Goal: Task Accomplishment & Management: Manage account settings

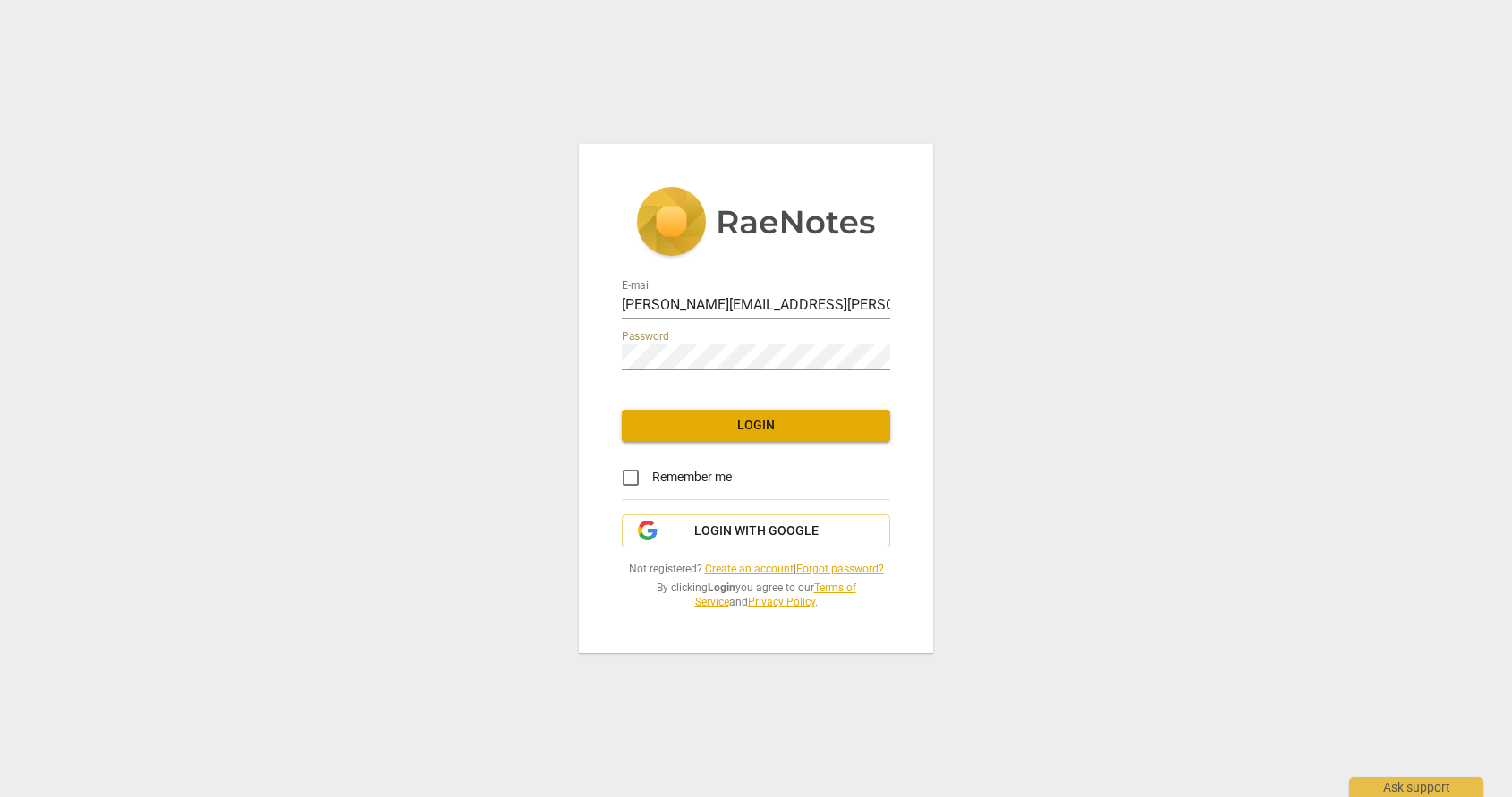
click at [787, 421] on span "Login" at bounding box center [756, 425] width 240 height 17
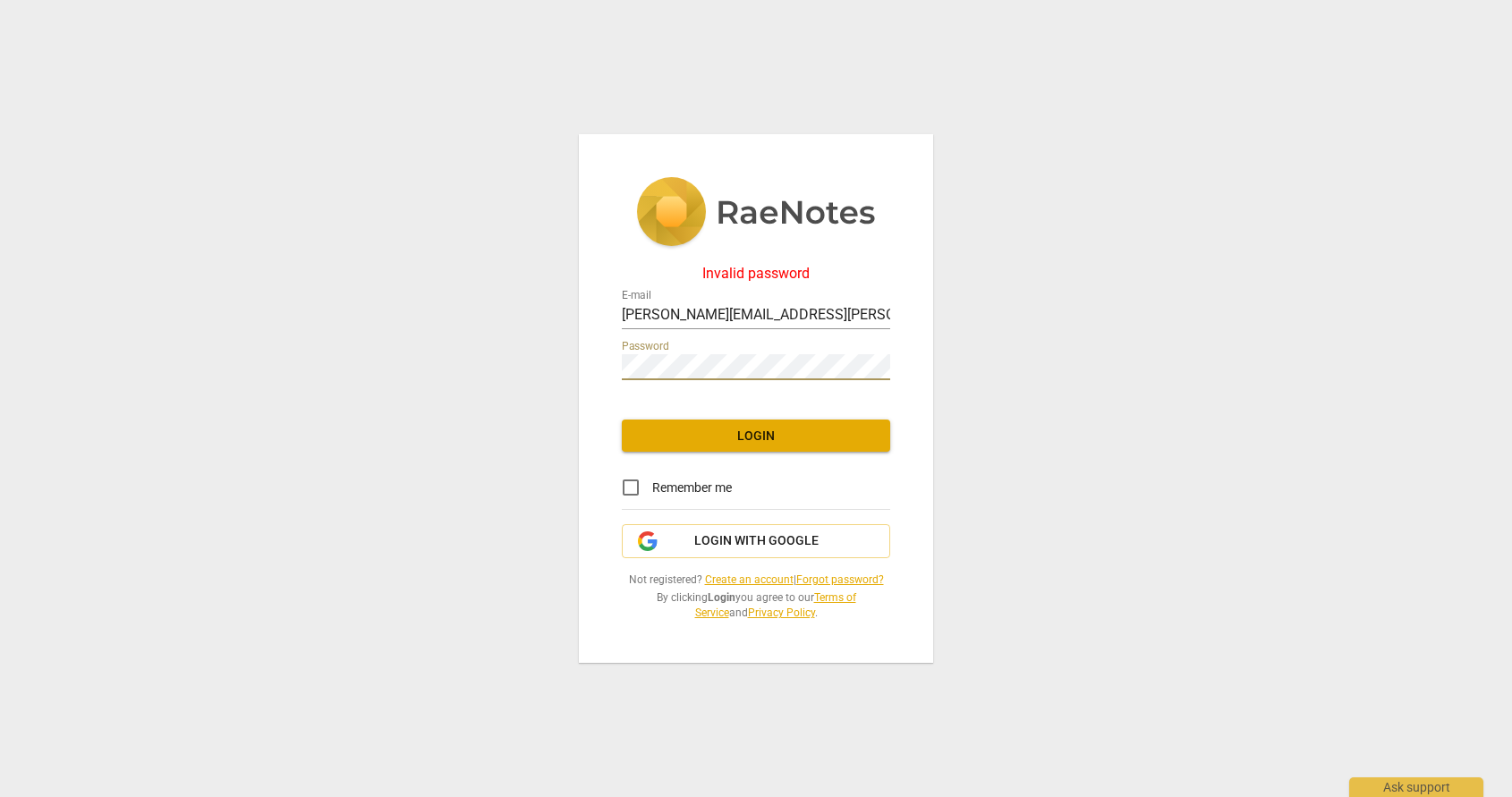
click at [579, 371] on div "Invalid password E-mail [PERSON_NAME][EMAIL_ADDRESS][PERSON_NAME][DOMAIN_NAME] …" at bounding box center [756, 399] width 354 height 530
click at [769, 439] on span "Login" at bounding box center [756, 436] width 240 height 17
click at [812, 447] on button "Login" at bounding box center [756, 435] width 268 height 32
click at [768, 440] on span "Login" at bounding box center [756, 436] width 240 height 17
click at [852, 581] on link "Forgot password?" at bounding box center [840, 580] width 87 height 13
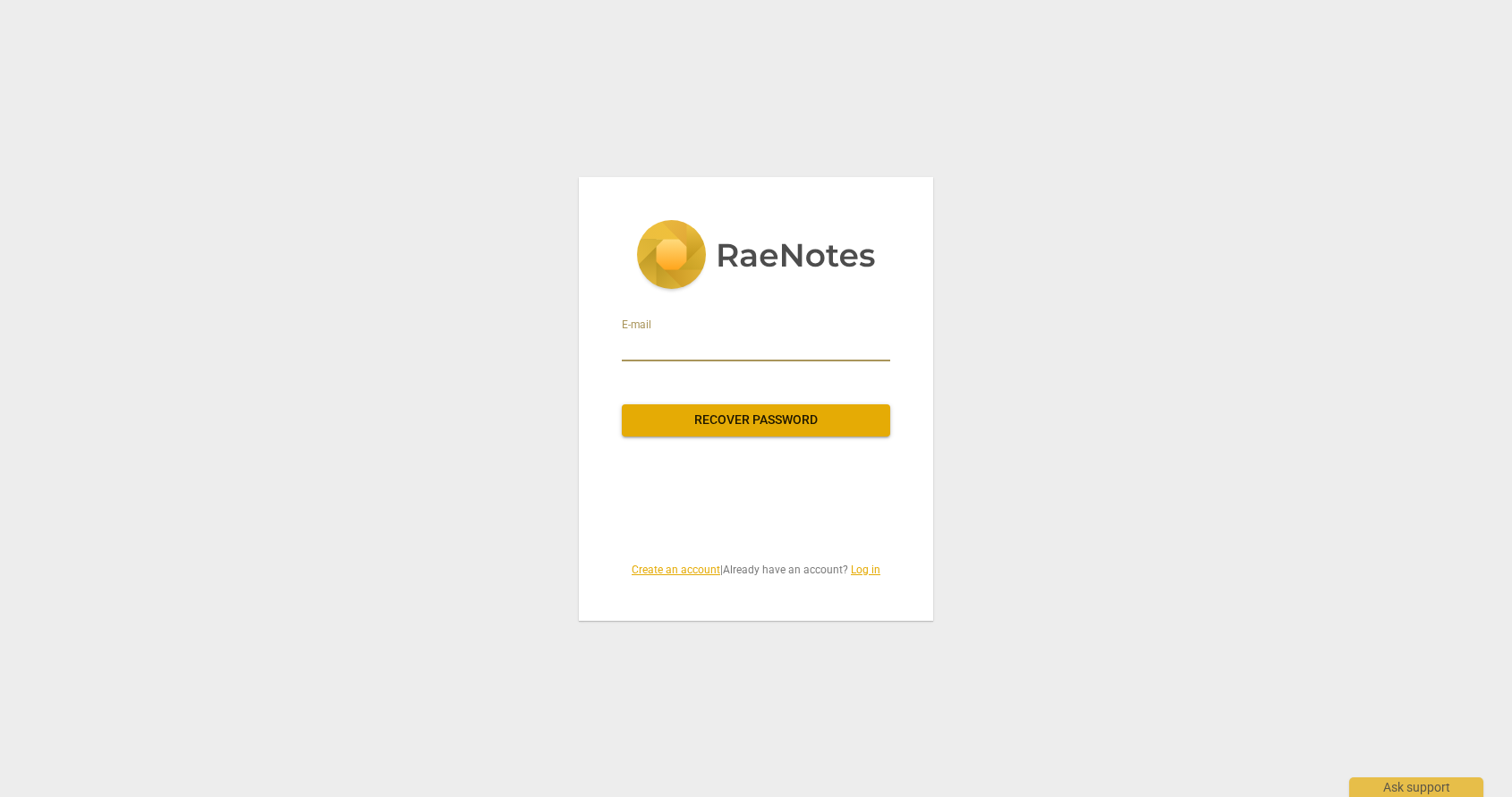
click at [670, 335] on input "email" at bounding box center [756, 347] width 268 height 28
type input "[PERSON_NAME][EMAIL_ADDRESS][PERSON_NAME][DOMAIN_NAME]"
click at [786, 427] on span "Recover password" at bounding box center [756, 420] width 240 height 17
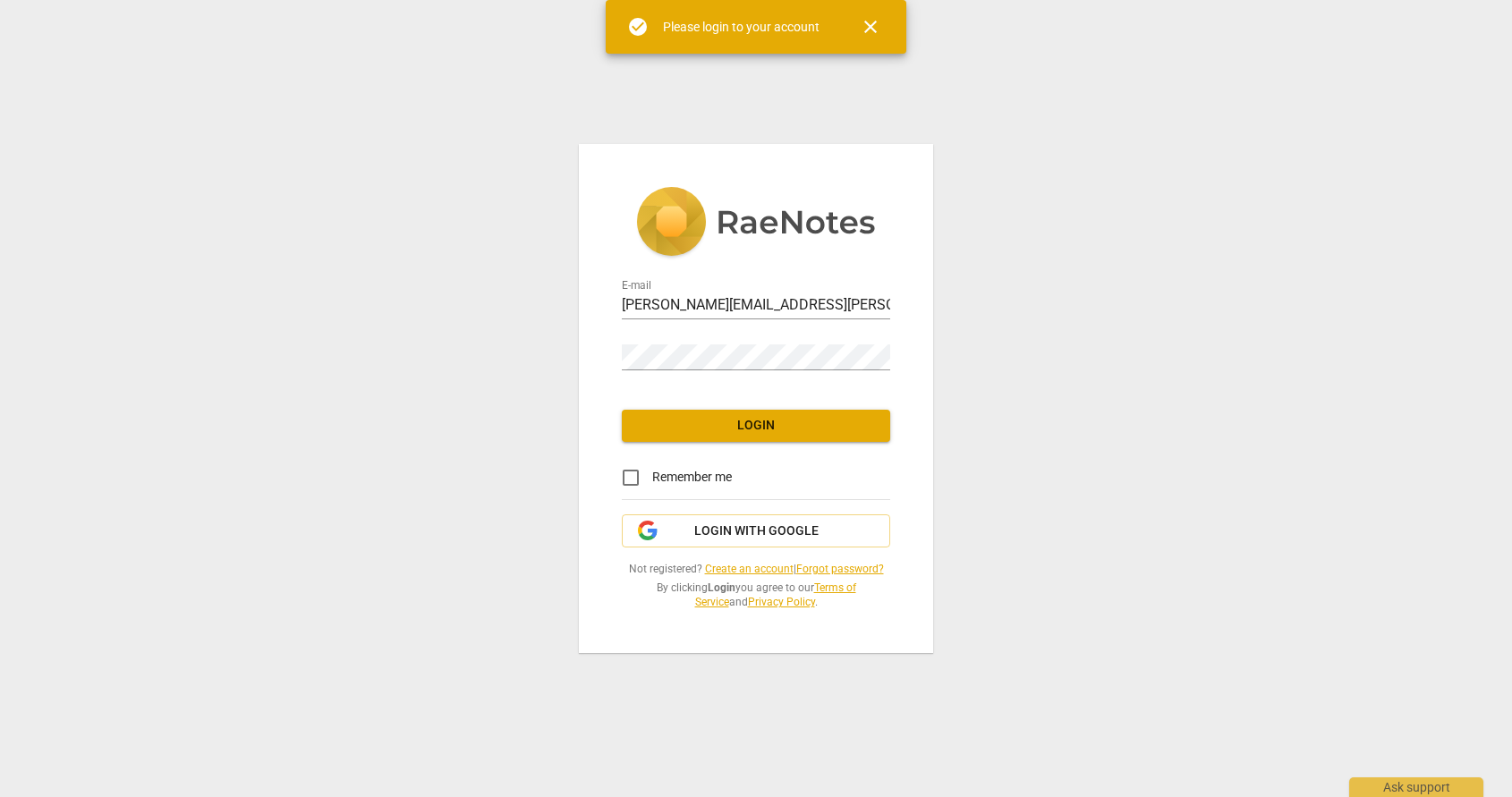
click at [723, 372] on div "Password" at bounding box center [756, 349] width 268 height 51
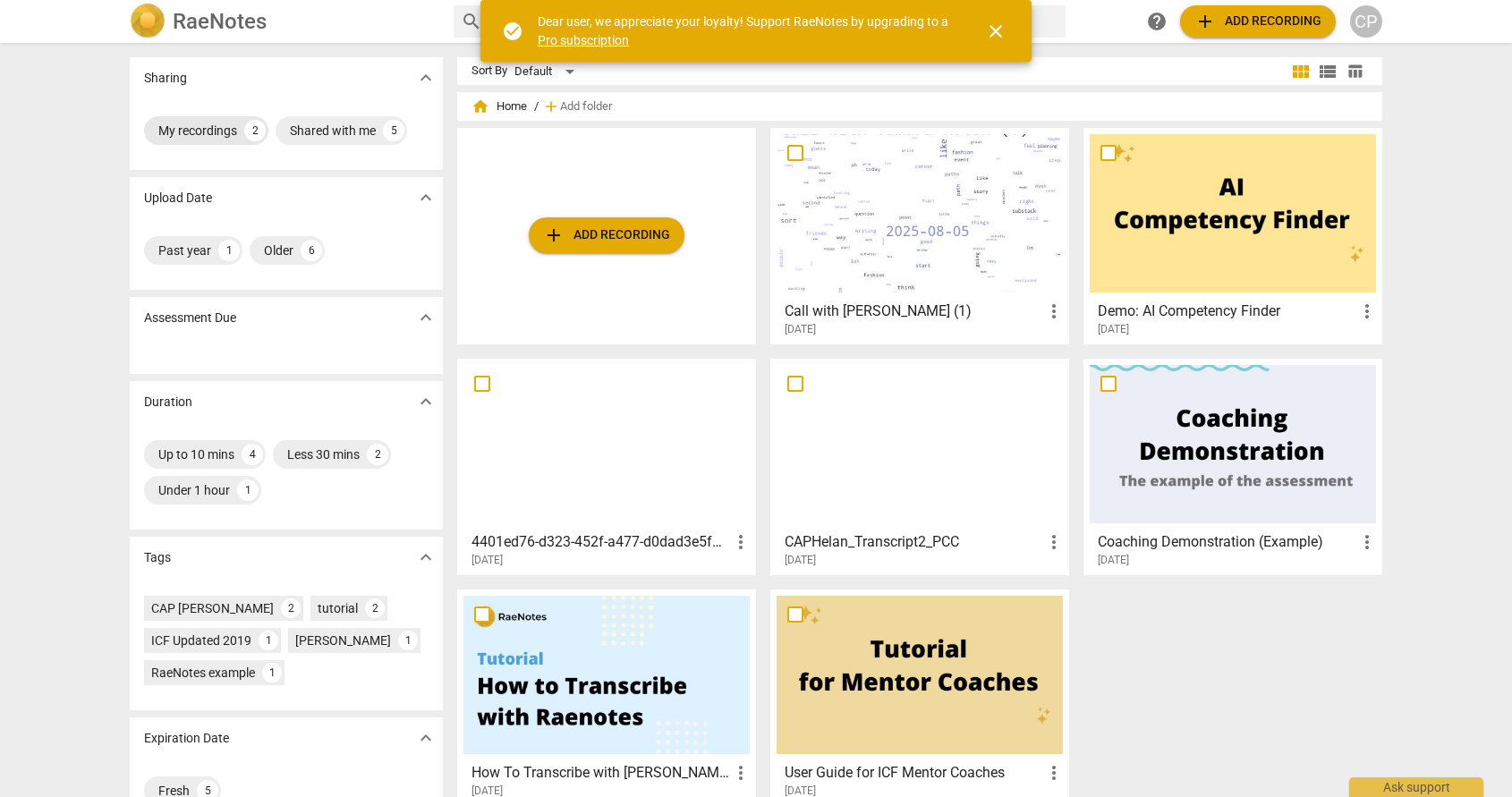
click at [193, 121] on div "My recordings" at bounding box center [197, 130] width 79 height 17
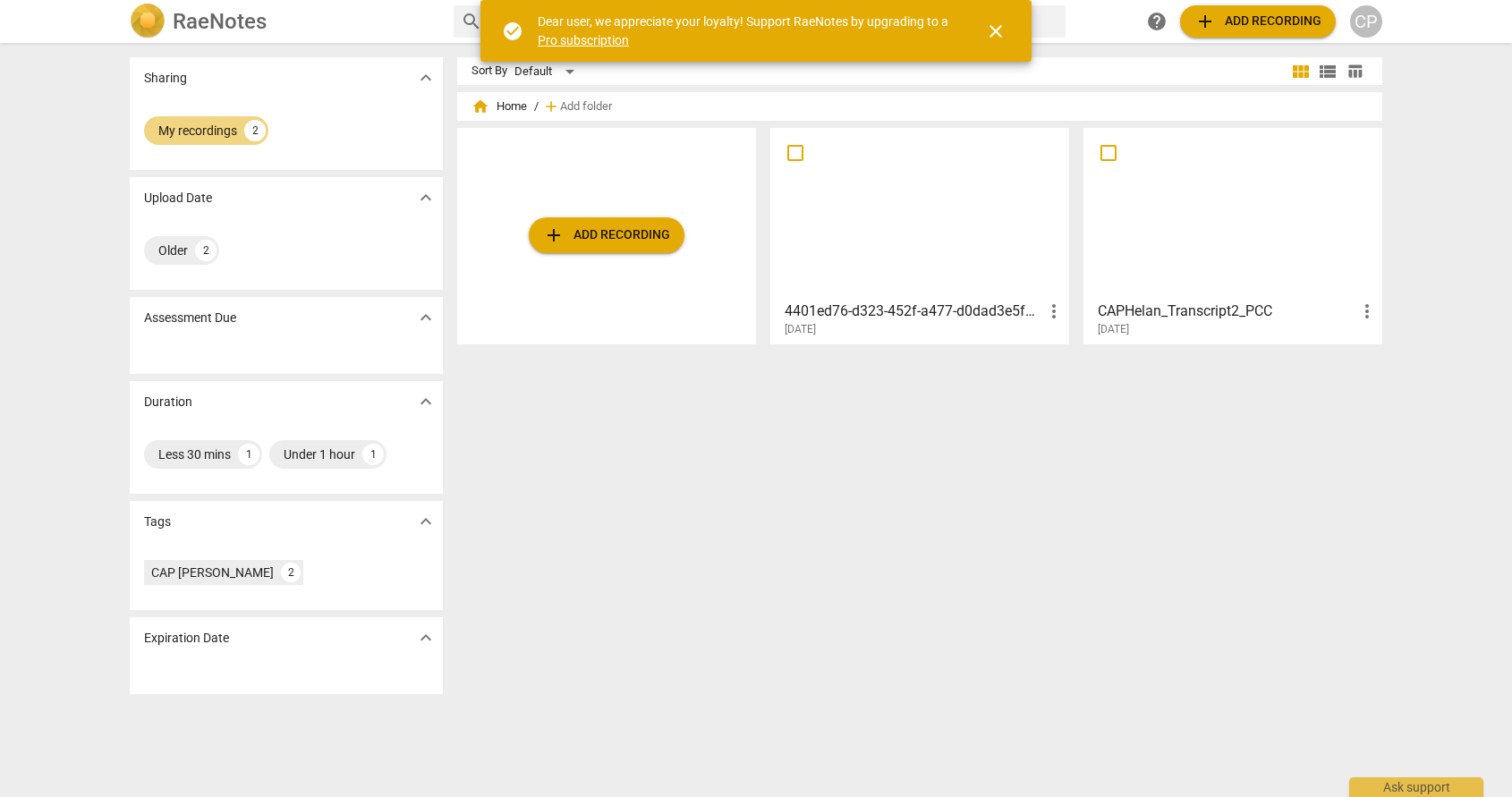
click at [954, 275] on div at bounding box center [920, 213] width 286 height 158
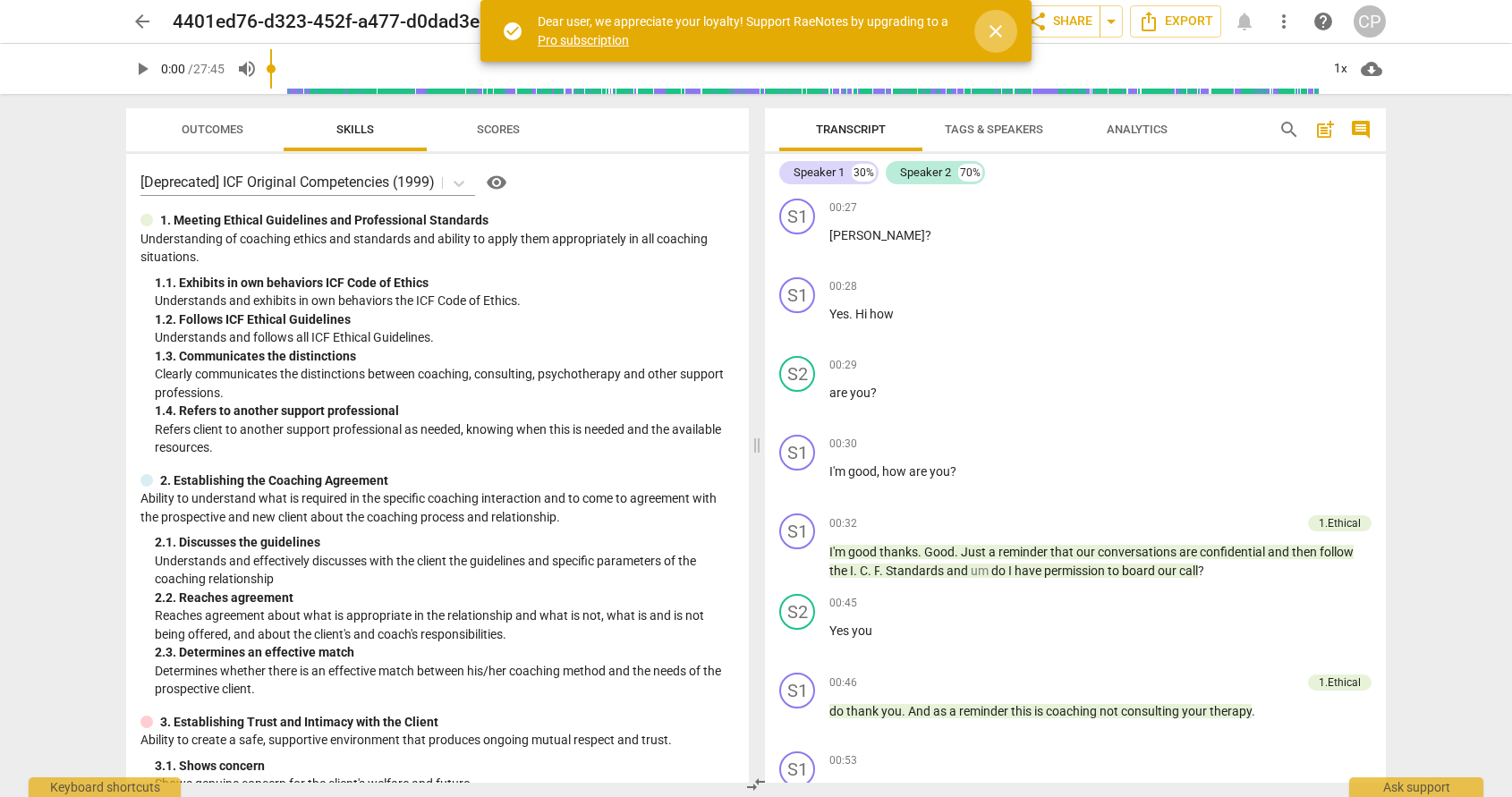
click at [991, 30] on span "close" at bounding box center [996, 31] width 21 height 21
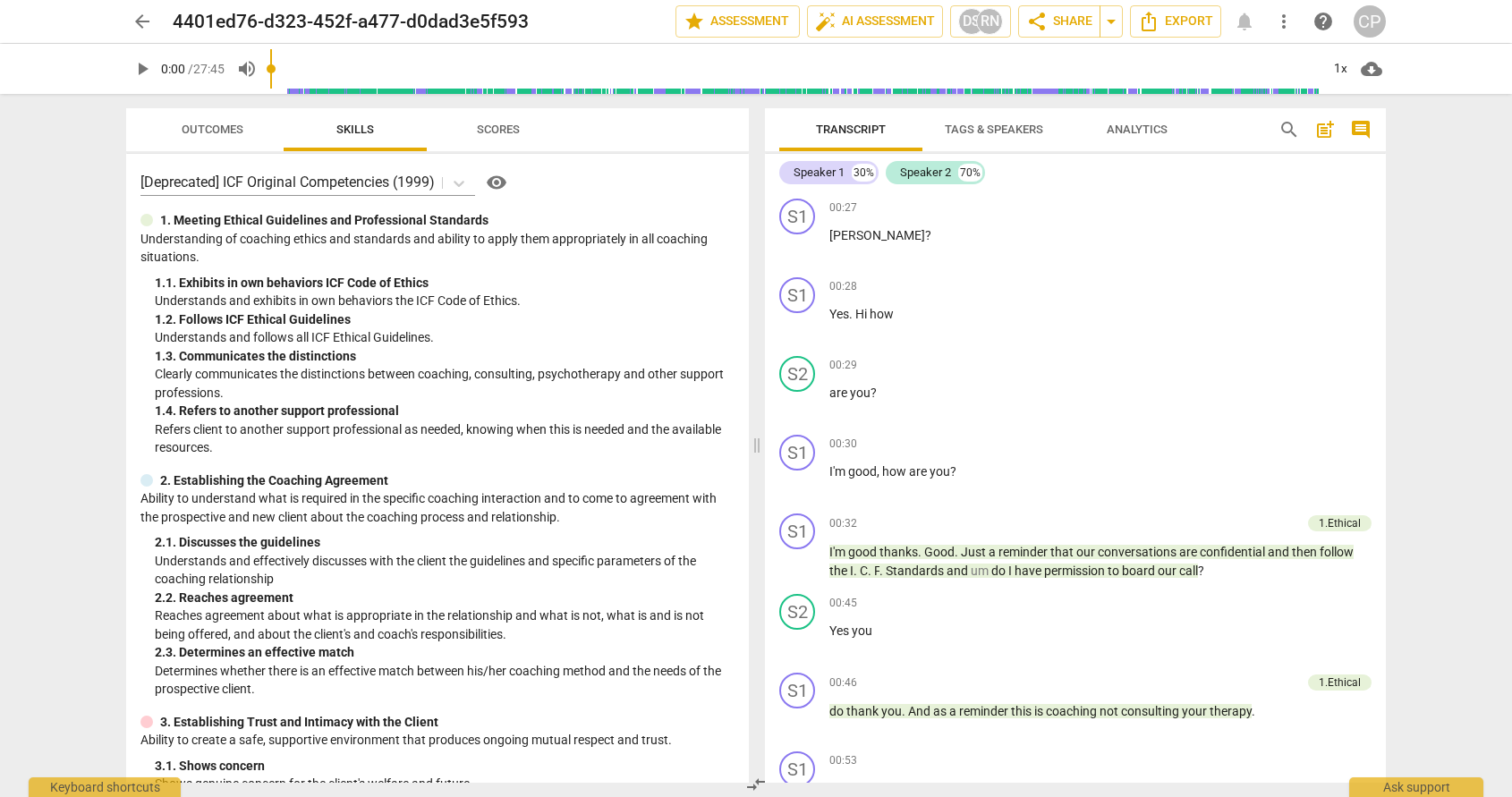
click at [1390, 205] on div "Transcript Tags & Speakers Analytics search post_add comment Speaker 1 30% Spea…" at bounding box center [1079, 446] width 643 height 703
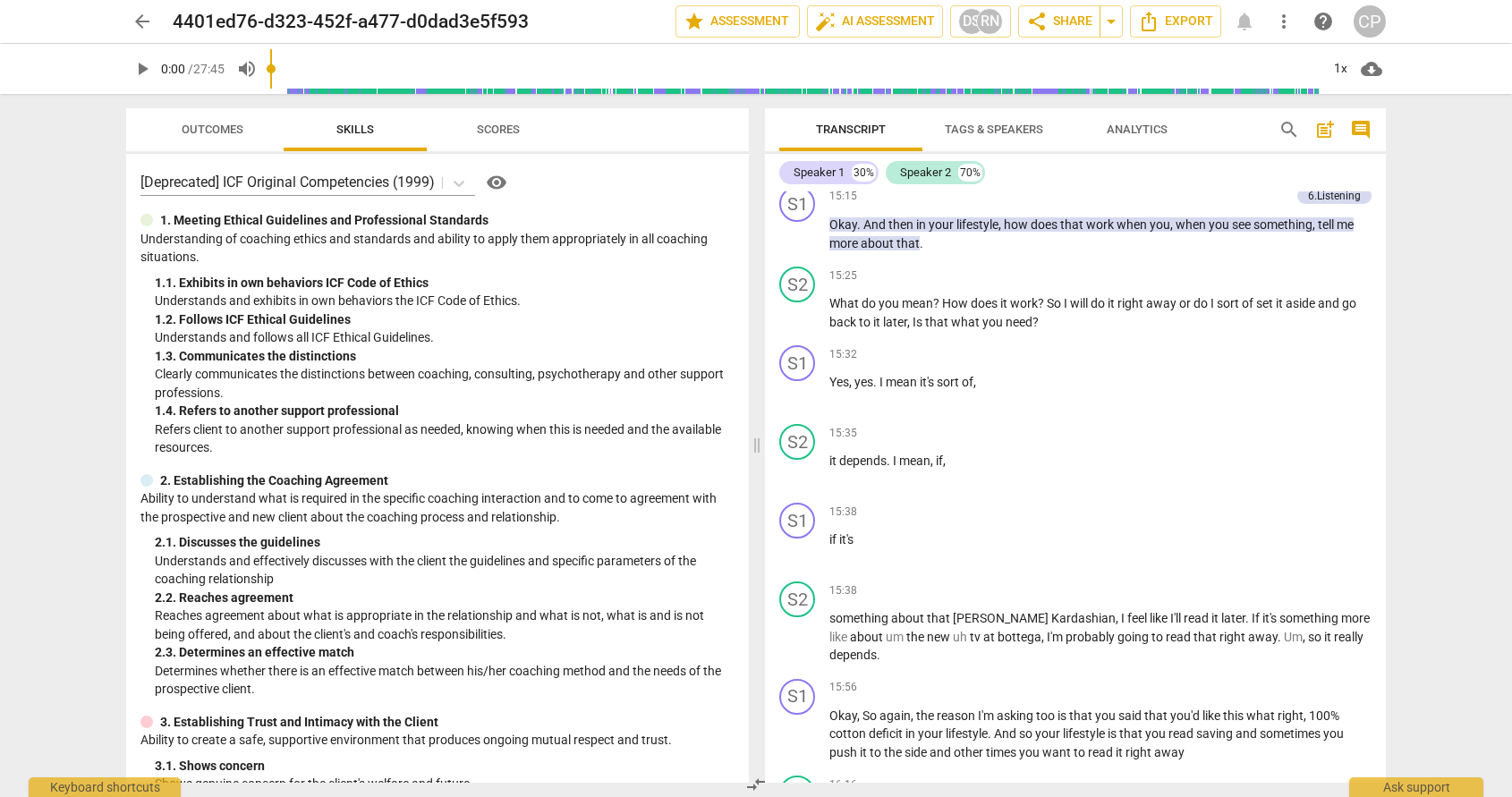
scroll to position [12377, 0]
